Goal: Find specific page/section: Find specific page/section

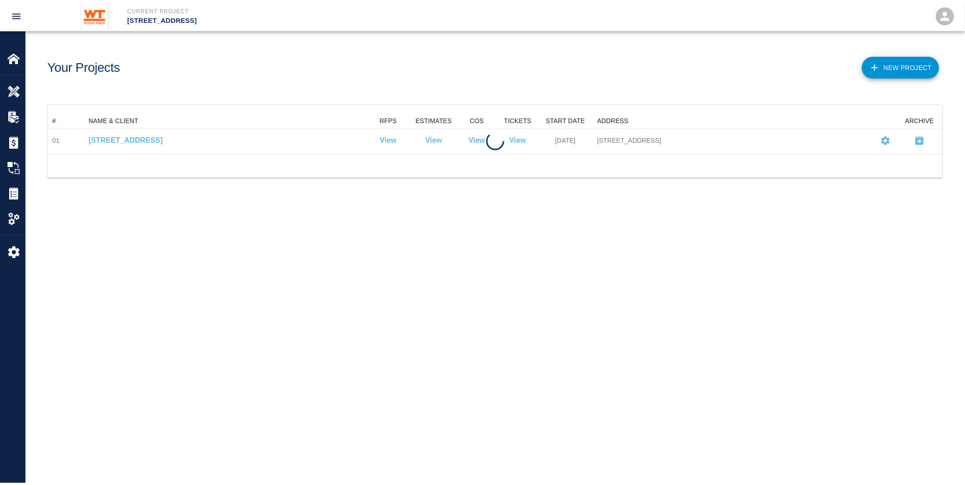
scroll to position [33, 894]
drag, startPoint x: 855, startPoint y: 291, endPoint x: 784, endPoint y: 269, distance: 74.4
click at [855, 291] on main "Your Projects New Project # NAME & CLIENT RFPS ESTIMATES COS TICKETS START DATE…" at bounding box center [499, 242] width 946 height 485
click at [324, 67] on div "Your Projects" at bounding box center [267, 62] width 455 height 37
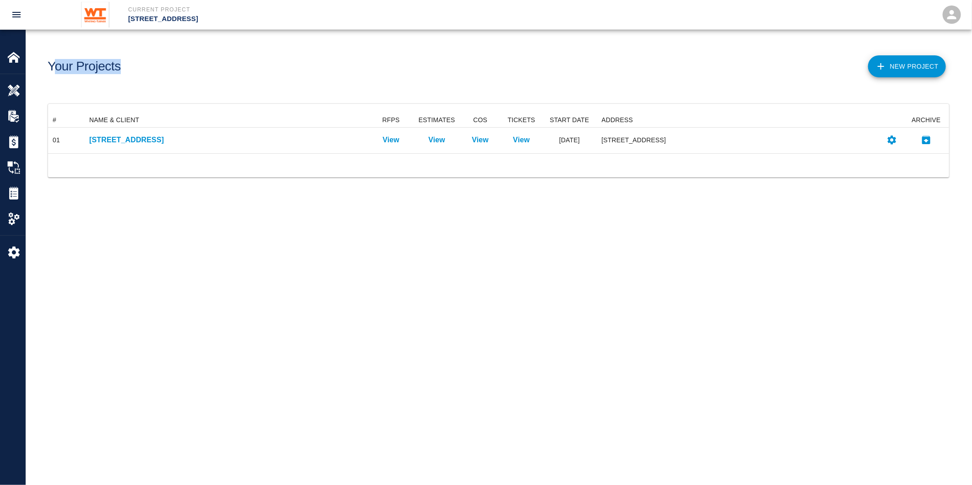
drag, startPoint x: 136, startPoint y: 71, endPoint x: 55, endPoint y: 63, distance: 81.9
click at [55, 63] on div "Your Projects" at bounding box center [267, 62] width 455 height 37
drag, startPoint x: 55, startPoint y: 63, endPoint x: 168, endPoint y: 70, distance: 113.7
click at [168, 70] on div "Your Projects" at bounding box center [267, 62] width 455 height 37
drag, startPoint x: 45, startPoint y: 60, endPoint x: 124, endPoint y: 54, distance: 79.5
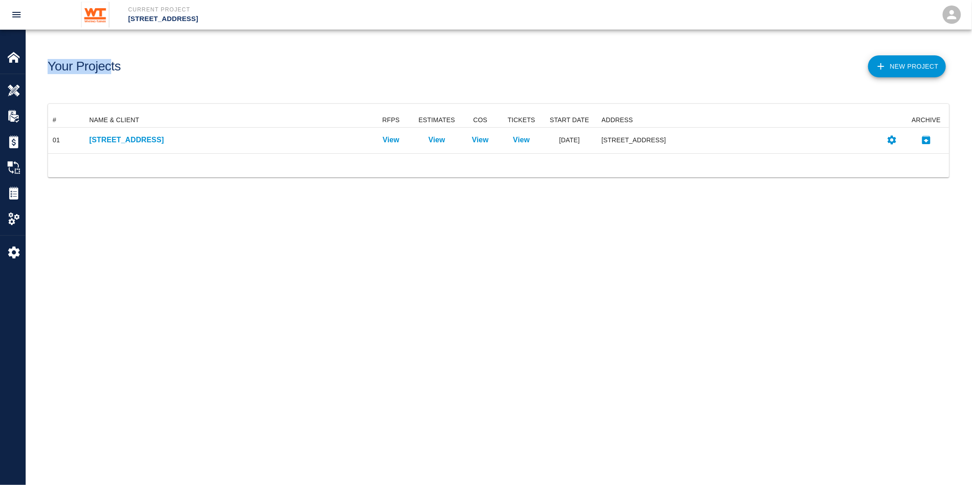
click at [124, 54] on div "Your Projects" at bounding box center [267, 62] width 455 height 37
drag, startPoint x: 124, startPoint y: 54, endPoint x: 123, endPoint y: 72, distance: 18.8
click at [123, 72] on div "Your Projects" at bounding box center [267, 62] width 455 height 37
drag, startPoint x: 131, startPoint y: 67, endPoint x: 54, endPoint y: 71, distance: 77.0
click at [54, 71] on div "Your Projects" at bounding box center [267, 62] width 455 height 37
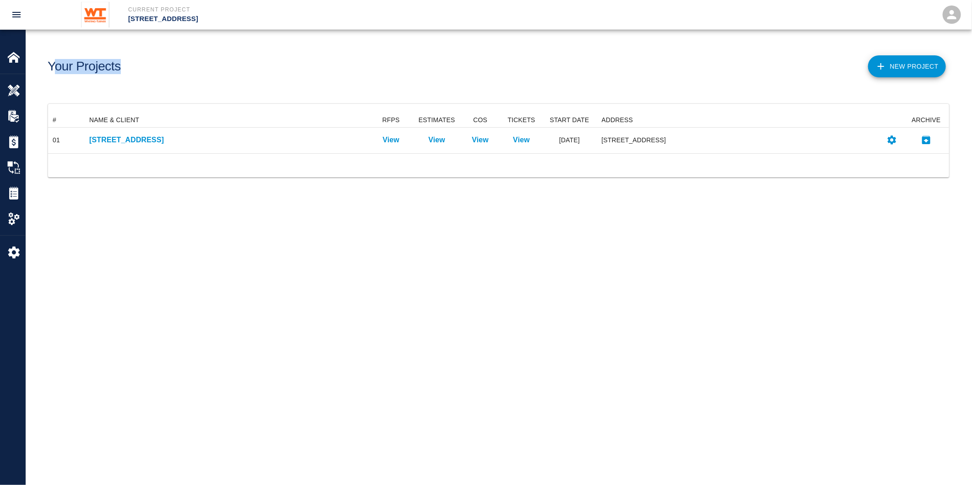
click at [844, 367] on main "Your Projects New Project # NAME & CLIENT RFPS ESTIMATES COS TICKETS START DATE…" at bounding box center [499, 242] width 946 height 485
click at [789, 253] on main "Your Projects New Project # NAME & CLIENT RFPS ESTIMATES COS TICKETS START DATE…" at bounding box center [499, 242] width 946 height 485
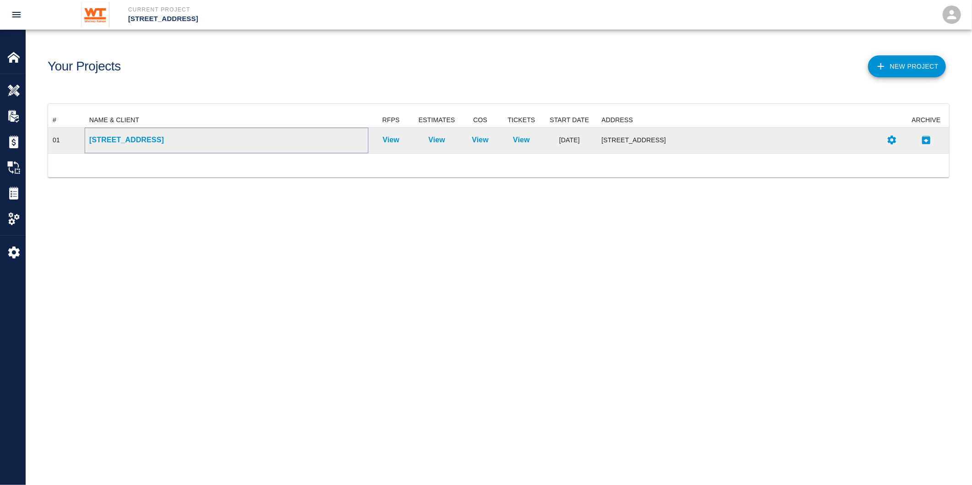
click at [147, 139] on p "[STREET_ADDRESS]" at bounding box center [226, 140] width 275 height 11
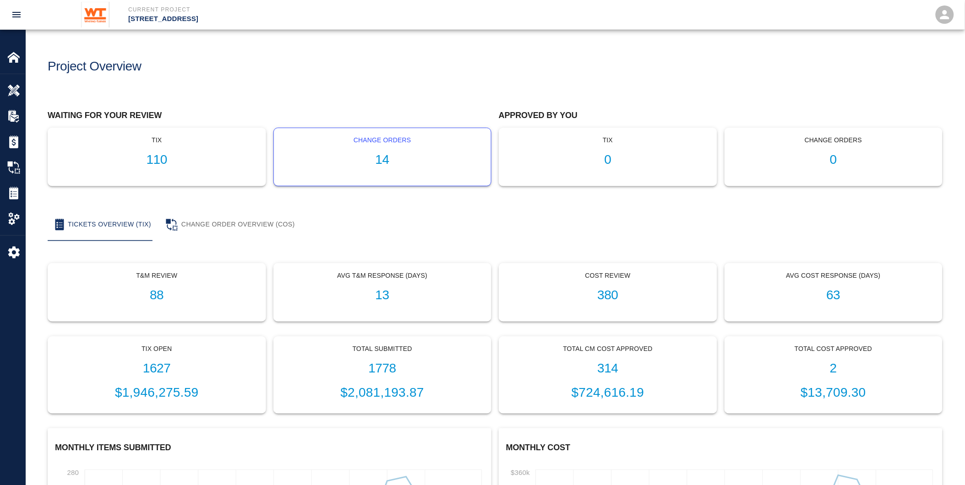
click at [358, 165] on h1 "14" at bounding box center [382, 159] width 203 height 15
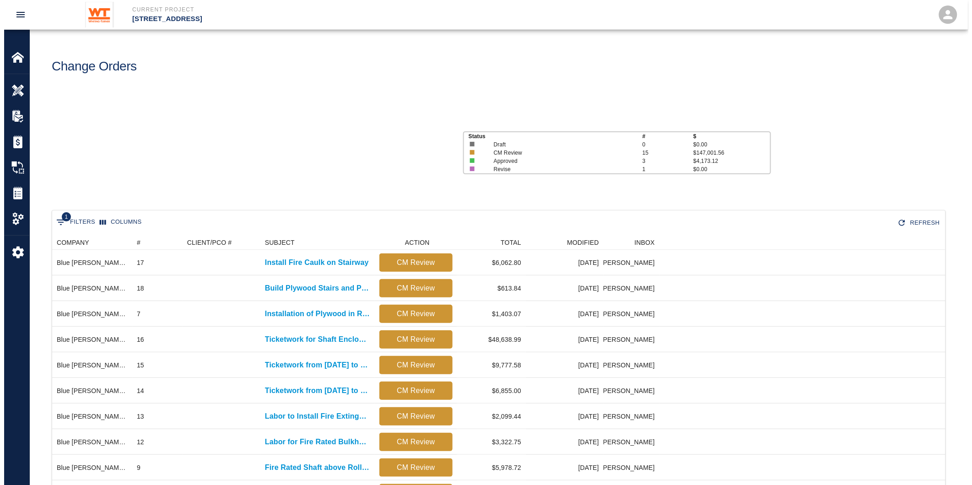
scroll to position [366, 886]
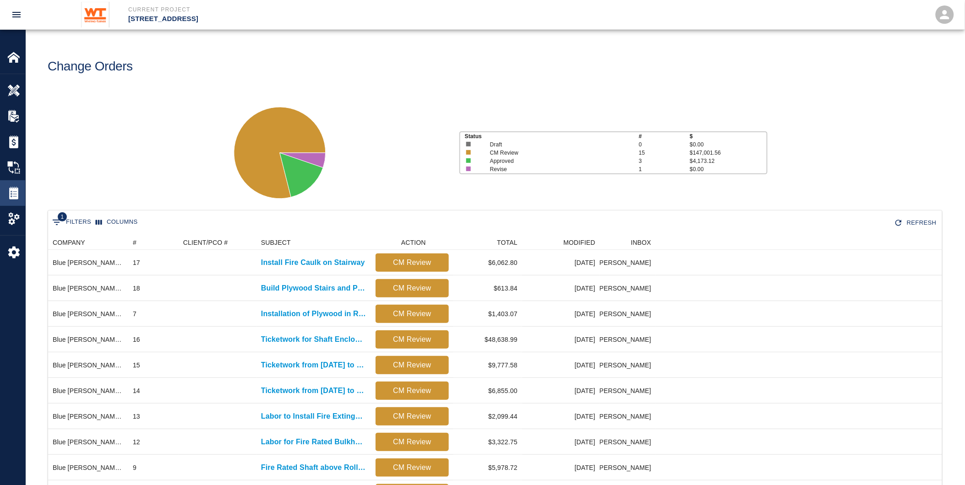
click at [14, 190] on img at bounding box center [13, 193] width 13 height 13
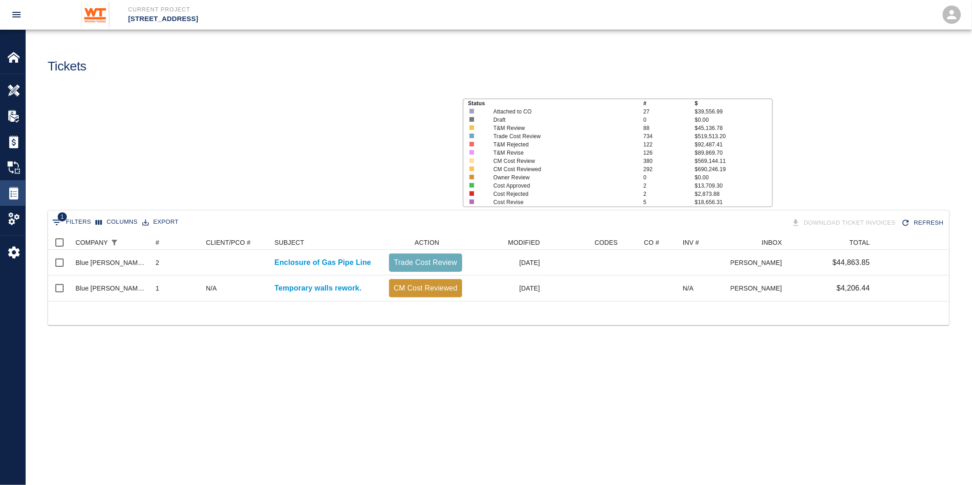
scroll to position [58, 894]
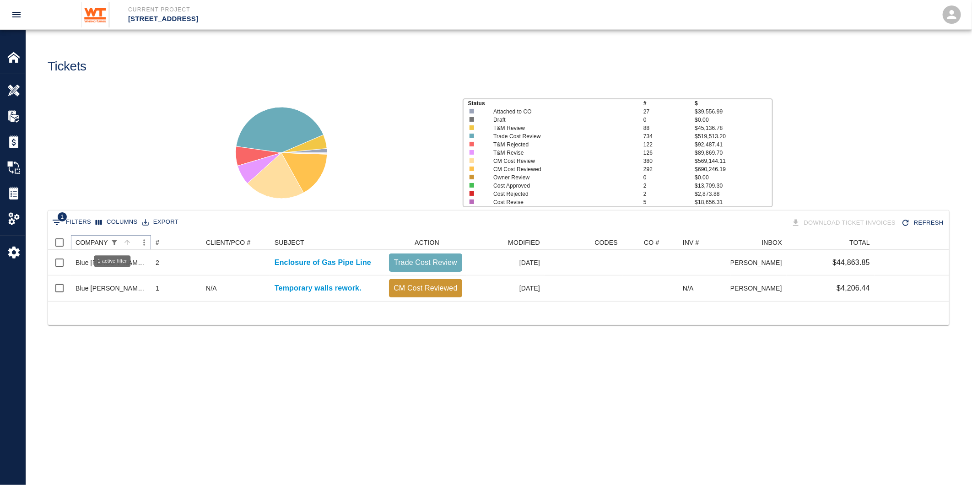
click at [114, 237] on button "Show filters" at bounding box center [114, 242] width 13 height 13
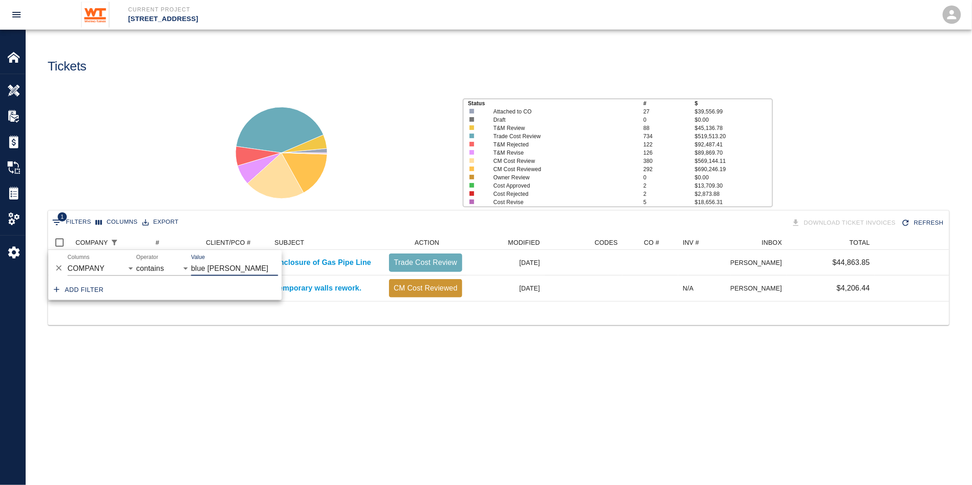
drag, startPoint x: 222, startPoint y: 267, endPoint x: 180, endPoint y: 261, distance: 42.5
click at [180, 261] on div "And Or Columns COMPANY ID # CLIENT/PCO # SUBJECT DESCRIPTION ACTION WORK MODIFI…" at bounding box center [165, 264] width 233 height 29
click at [232, 268] on input "blue [PERSON_NAME]" at bounding box center [234, 268] width 87 height 15
drag, startPoint x: 232, startPoint y: 268, endPoint x: 183, endPoint y: 276, distance: 49.6
click at [183, 276] on div "And Or Columns COMPANY ID # CLIENT/PCO # SUBJECT DESCRIPTION ACTION WORK MODIFI…" at bounding box center [165, 264] width 233 height 29
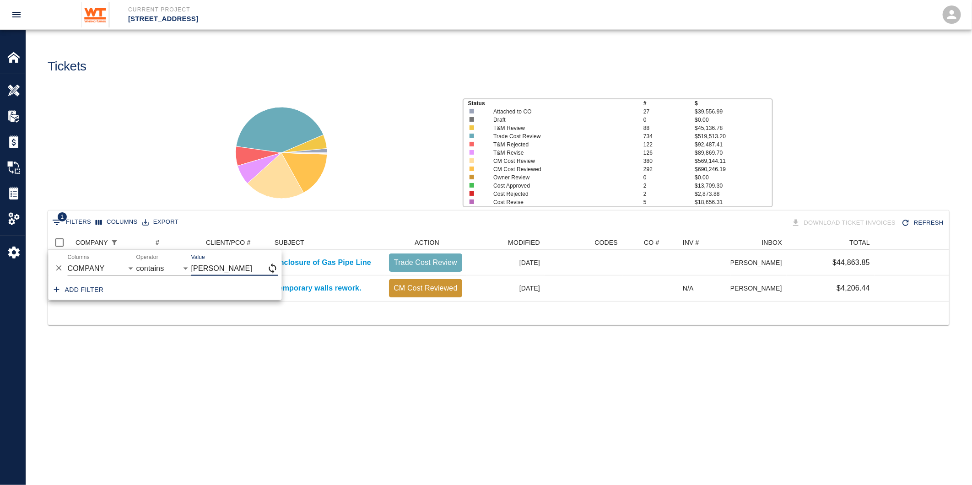
type input "[PERSON_NAME]"
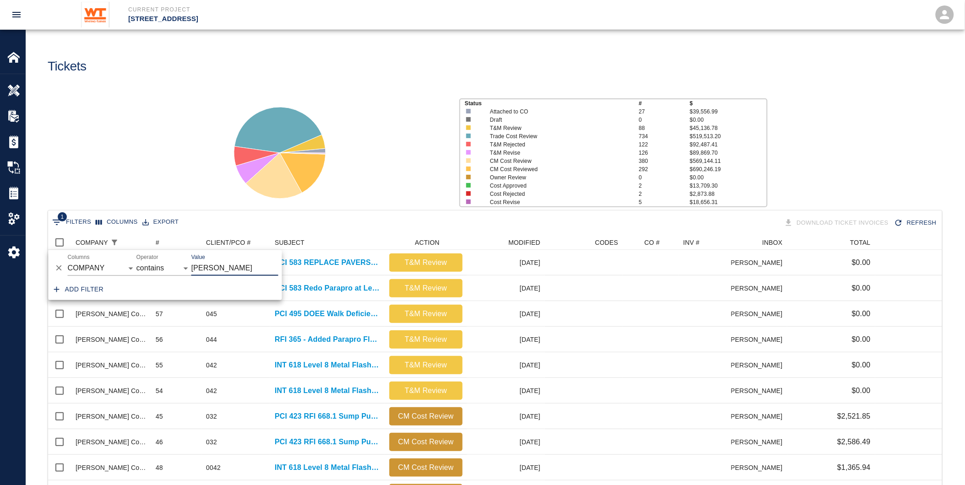
scroll to position [520, 886]
click at [460, 142] on div at bounding box center [475, 145] width 30 height 8
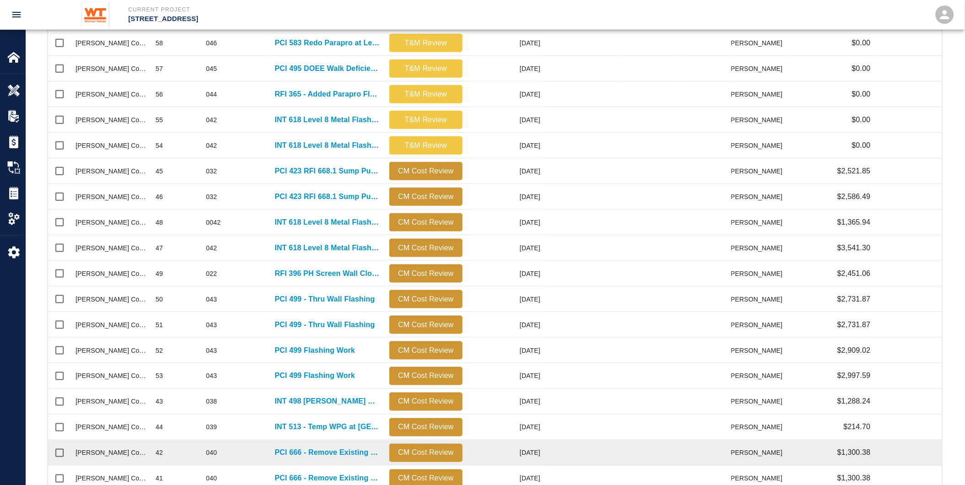
scroll to position [324, 0]
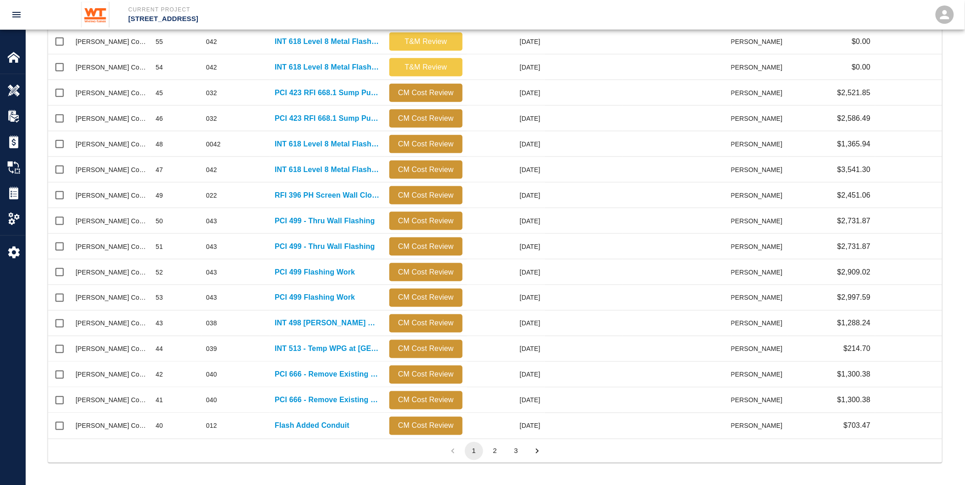
click at [491, 454] on button "2" at bounding box center [495, 451] width 18 height 18
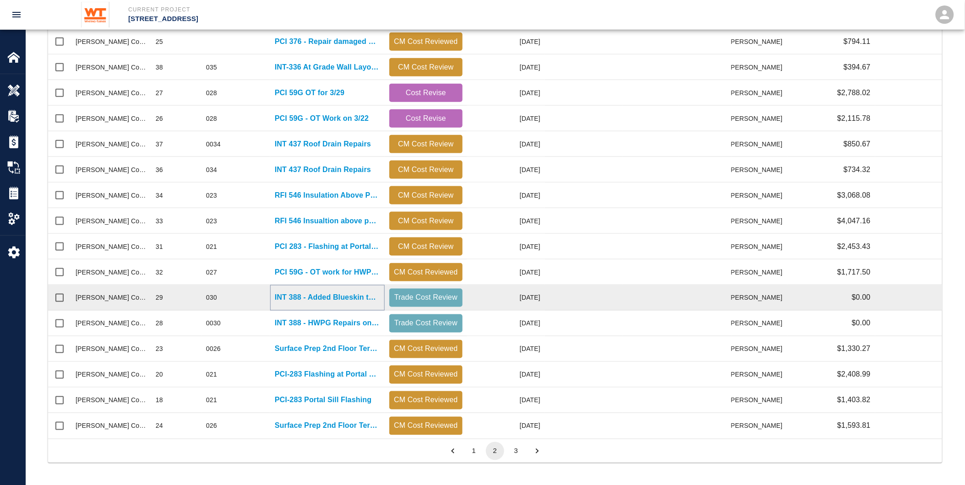
click at [332, 295] on p "INT 388 - Added Blueskin to Main Roof Louver" at bounding box center [327, 298] width 105 height 11
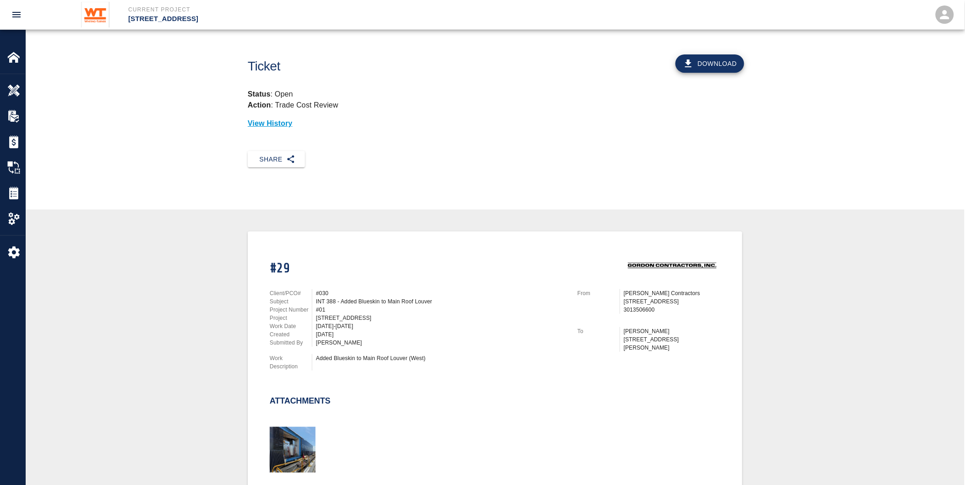
click at [14, 184] on div "Tickets" at bounding box center [12, 193] width 25 height 26
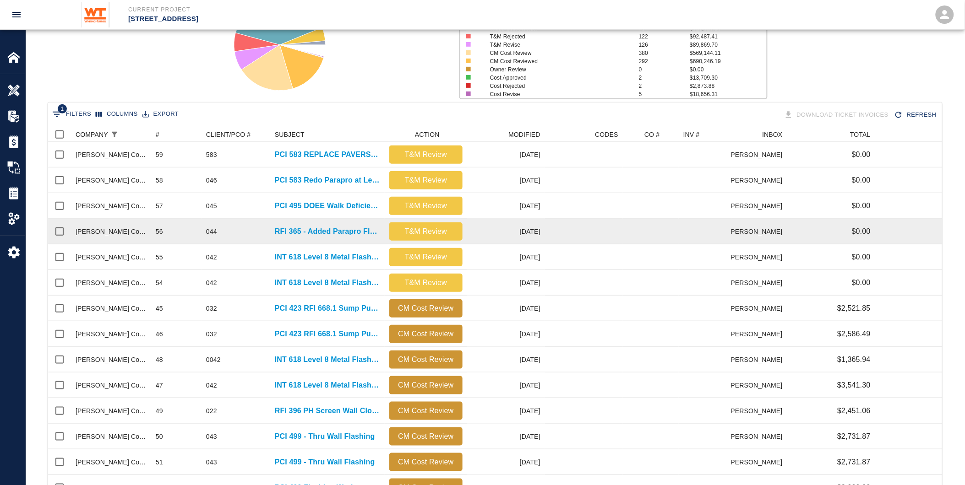
scroll to position [203, 0]
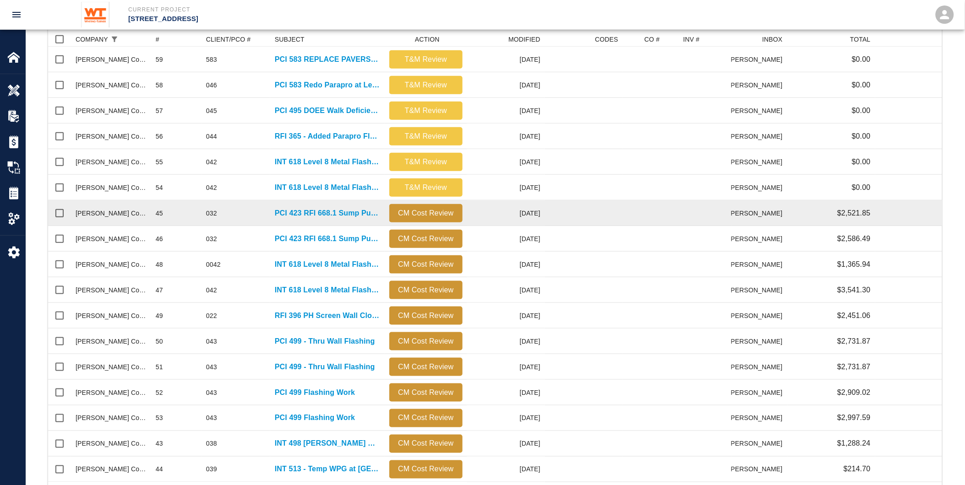
drag, startPoint x: 123, startPoint y: 211, endPoint x: 132, endPoint y: 212, distance: 9.2
click at [123, 211] on div "[PERSON_NAME] Contractors" at bounding box center [111, 213] width 71 height 9
click at [324, 208] on p "PCI 423 RFI 668.1 Sump Pump Detail" at bounding box center [327, 213] width 105 height 11
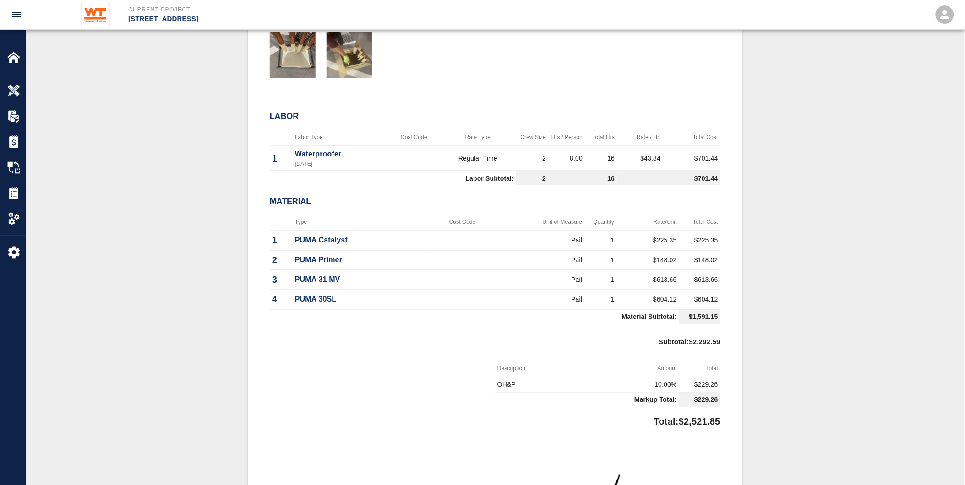
scroll to position [407, 0]
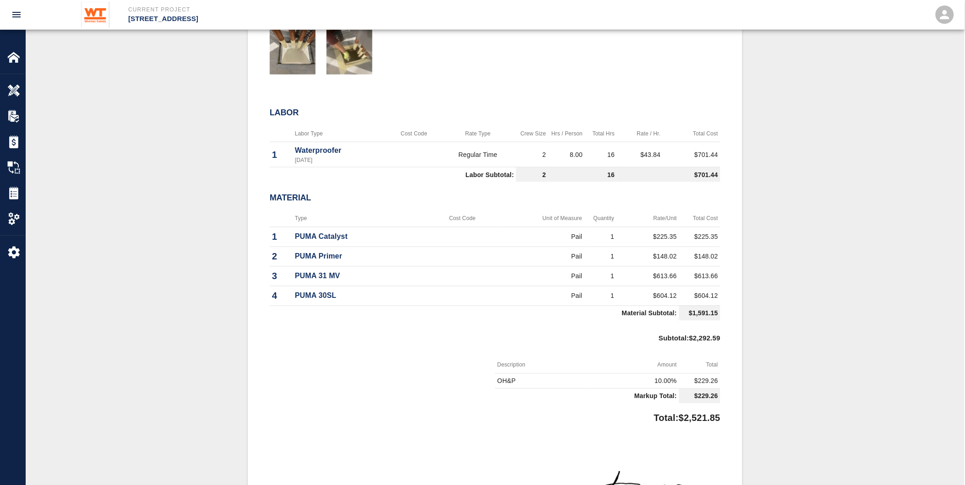
click at [365, 341] on div "Subtotal : $2,292.59" at bounding box center [495, 341] width 450 height 33
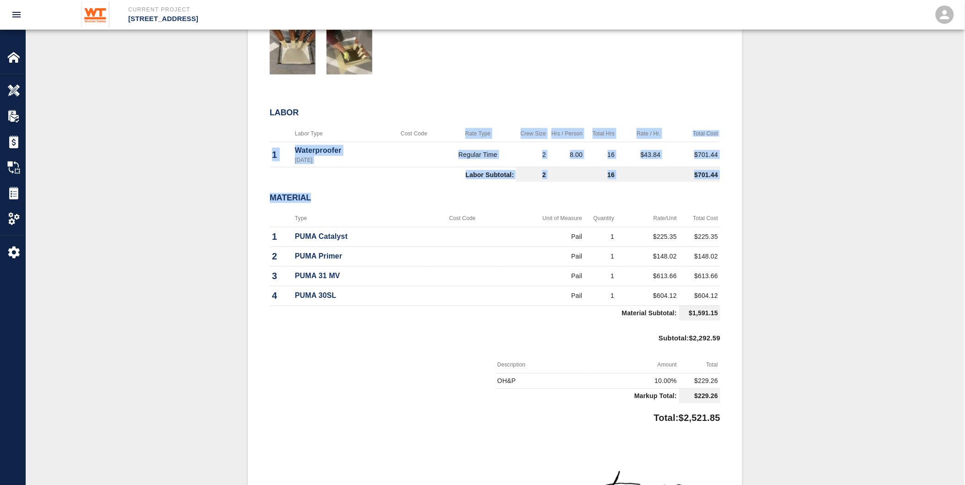
drag, startPoint x: 458, startPoint y: 121, endPoint x: 712, endPoint y: 186, distance: 262.3
click at [712, 186] on div "Labor Labor Type Cost Code Rate Type Crew Size Hrs / Person Total Hrs Rate / Hr…" at bounding box center [495, 212] width 450 height 223
drag, startPoint x: 712, startPoint y: 186, endPoint x: 683, endPoint y: 185, distance: 29.3
click at [683, 186] on div "Material" at bounding box center [495, 198] width 450 height 25
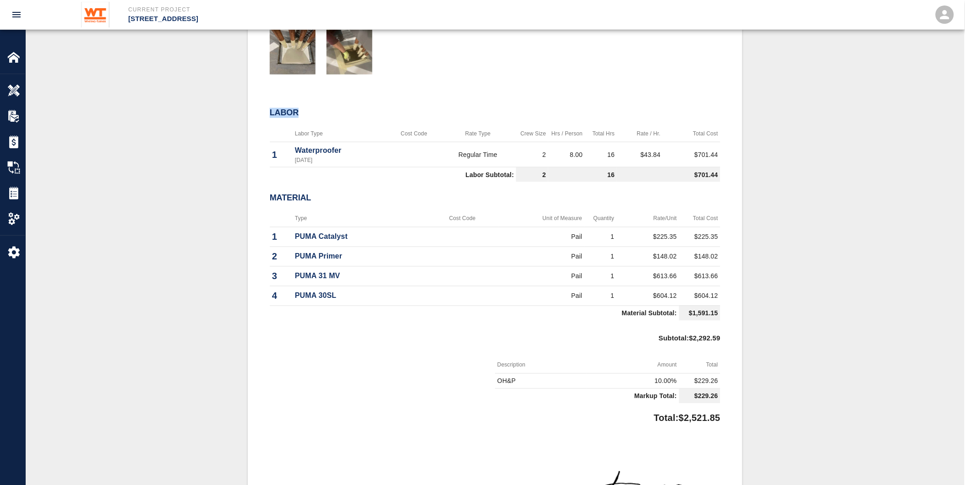
drag, startPoint x: 728, startPoint y: 170, endPoint x: 249, endPoint y: 101, distance: 484.4
click at [249, 101] on div "#45 Client/PCO# #032 Subject PCI 423 RFI 668.1 Sump Pump Detail Total $2,521.85…" at bounding box center [495, 202] width 494 height 755
drag, startPoint x: 448, startPoint y: 176, endPoint x: 467, endPoint y: 184, distance: 20.7
click at [448, 176] on td "Labor Subtotal:" at bounding box center [393, 175] width 246 height 15
click at [720, 175] on td "$701.44" at bounding box center [668, 175] width 103 height 15
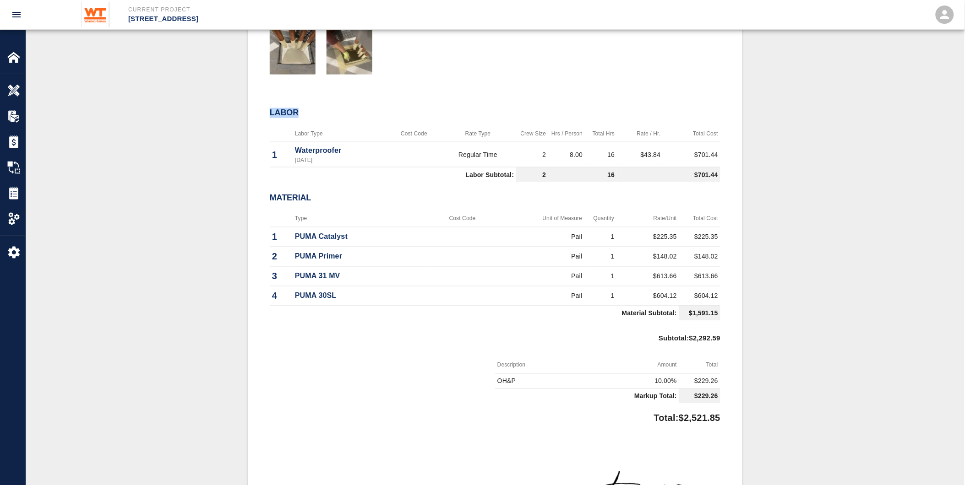
drag, startPoint x: 726, startPoint y: 168, endPoint x: 260, endPoint y: 106, distance: 470.1
click at [260, 106] on div "#45 Client/PCO# #032 Subject PCI 423 RFI 668.1 Sump Pump Detail Total $2,521.85…" at bounding box center [495, 202] width 494 height 755
drag, startPoint x: 260, startPoint y: 106, endPoint x: 367, endPoint y: 104, distance: 106.7
click at [367, 108] on h2 "Labor" at bounding box center [495, 113] width 450 height 10
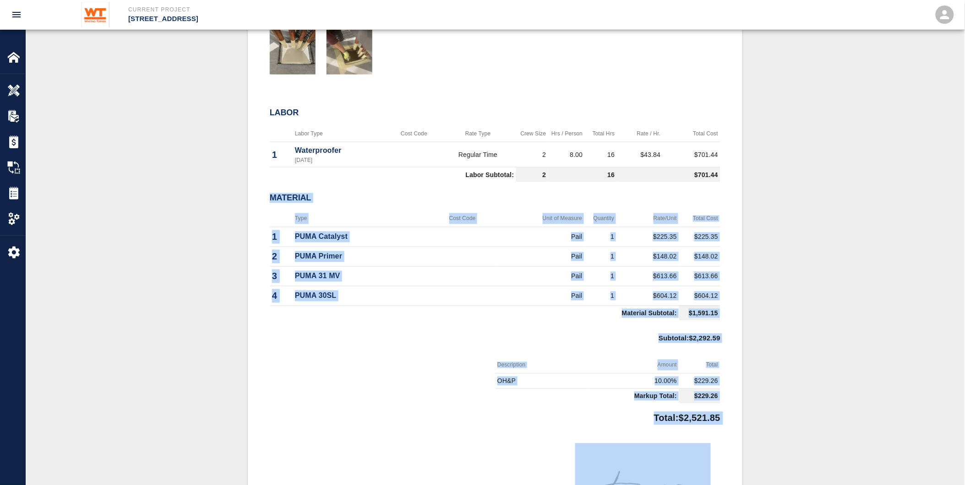
drag, startPoint x: 267, startPoint y: 185, endPoint x: 721, endPoint y: 426, distance: 514.3
click at [721, 426] on div "#45 Client/PCO# #032 Subject PCI 423 RFI 668.1 Sump Pump Detail Total $2,521.85…" at bounding box center [495, 202] width 494 height 755
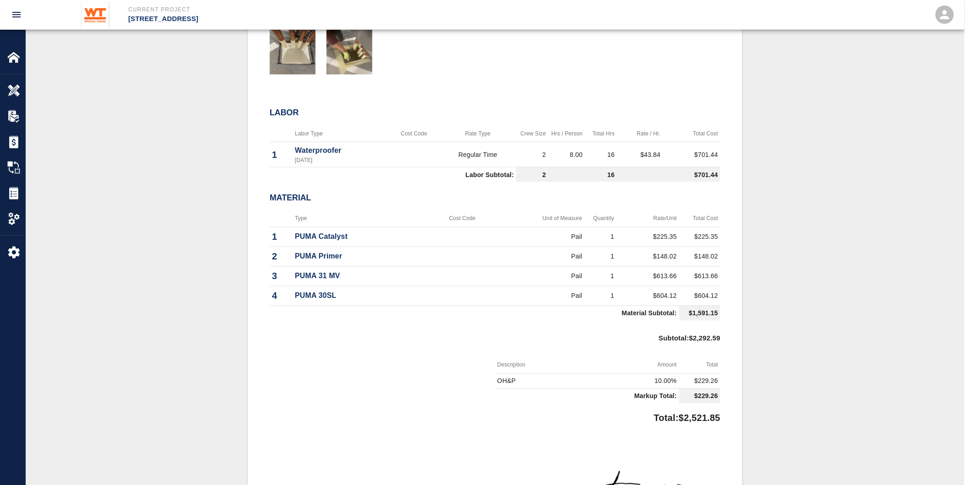
drag, startPoint x: 721, startPoint y: 426, endPoint x: 725, endPoint y: 442, distance: 16.4
click at [725, 442] on div "#45 Client/PCO# #032 Subject PCI 423 RFI 668.1 Sump Pump Detail Total $2,521.85…" at bounding box center [495, 202] width 494 height 755
click at [733, 418] on div "#45 Client/PCO# #032 Subject PCI 423 RFI 668.1 Sump Pump Detail Total $2,521.85…" at bounding box center [495, 202] width 494 height 755
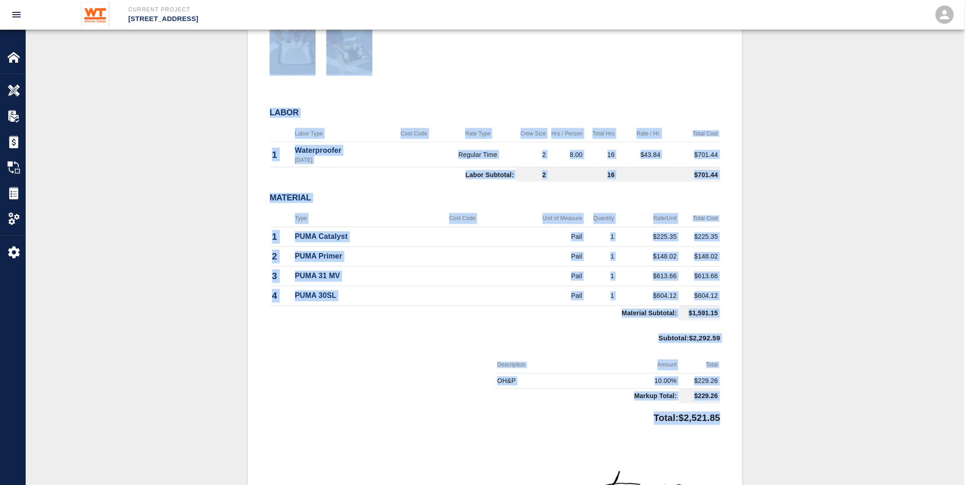
drag, startPoint x: 730, startPoint y: 414, endPoint x: 175, endPoint y: 65, distance: 655.7
click at [175, 65] on div "#45 Client/PCO# #032 Subject PCI 423 RFI 668.1 Sump Pump Detail Total $2,521.85…" at bounding box center [495, 202] width 895 height 755
click at [363, 93] on div "#45 Client/PCO# #032 Subject PCI 423 RFI 668.1 Sump Pump Detail Total $2,521.85…" at bounding box center [495, 197] width 450 height 722
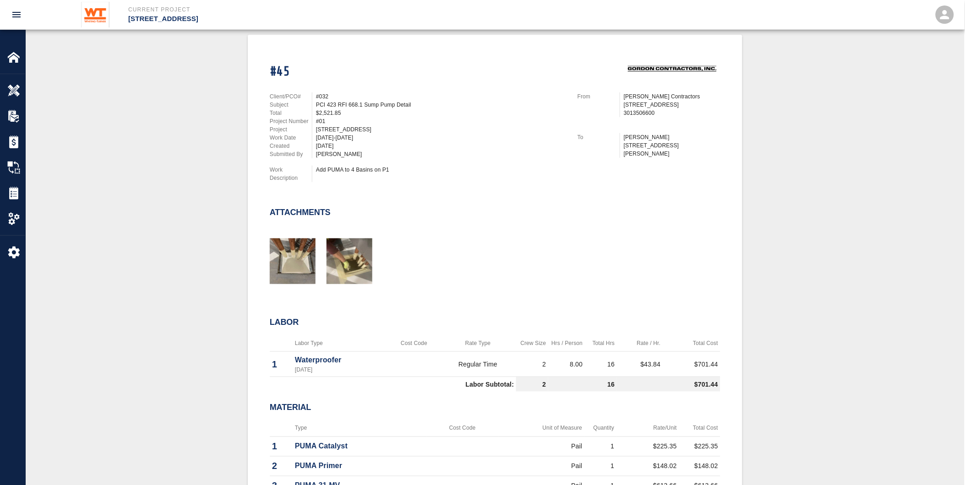
scroll to position [102, 0]
